Goal: Information Seeking & Learning: Learn about a topic

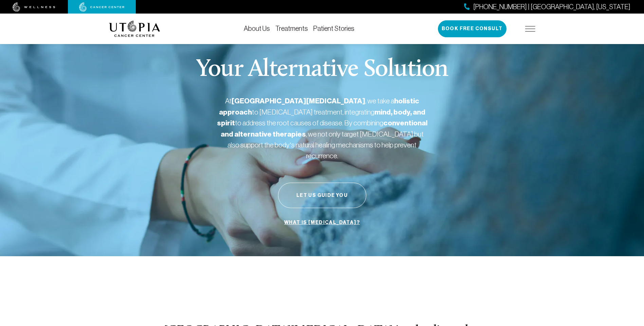
click at [225, 140] on p "At [GEOGRAPHIC_DATA][MEDICAL_DATA] , we take a holistic approach to [MEDICAL_DA…" at bounding box center [322, 128] width 210 height 65
click at [303, 229] on link "What is [MEDICAL_DATA]?" at bounding box center [321, 222] width 79 height 13
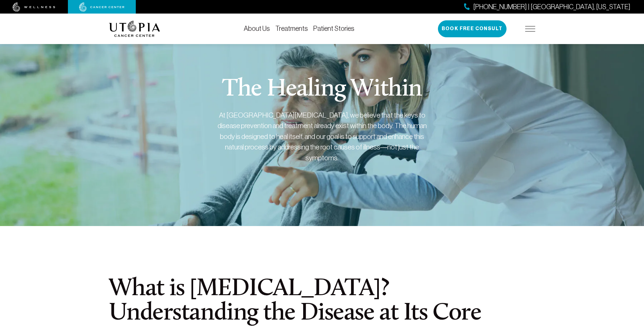
click at [8, 5] on link at bounding box center [34, 7] width 68 height 10
